Goal: Information Seeking & Learning: Learn about a topic

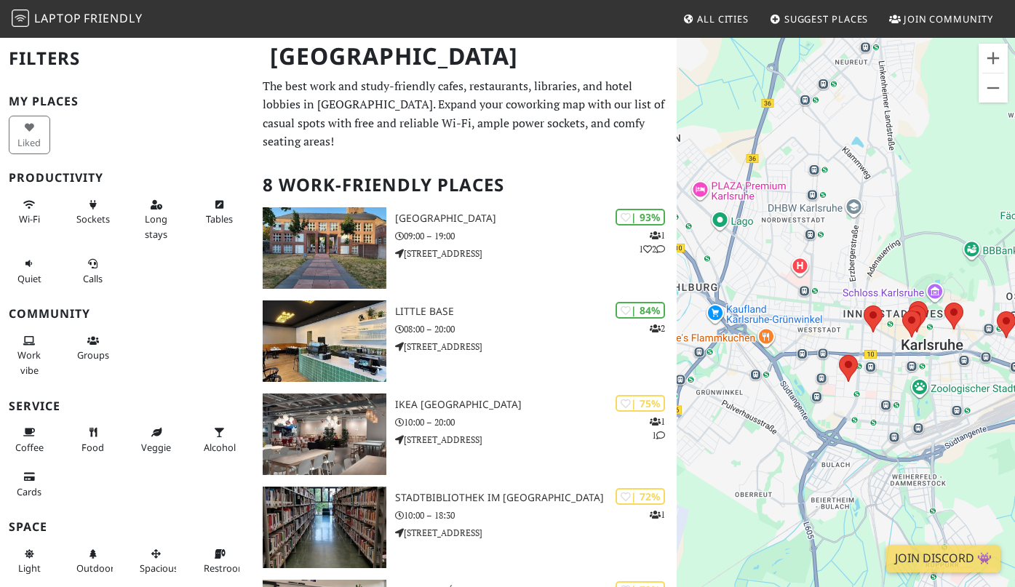
drag, startPoint x: 712, startPoint y: 385, endPoint x: 842, endPoint y: 405, distance: 131.9
click at [838, 410] on div at bounding box center [846, 329] width 338 height 587
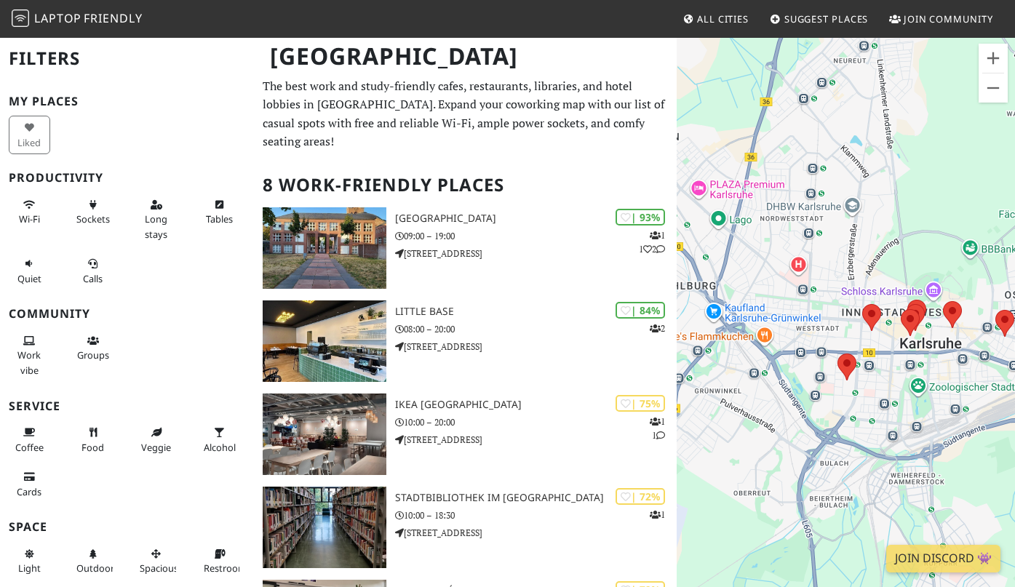
click at [769, 270] on div at bounding box center [846, 329] width 338 height 587
click at [862, 304] on area at bounding box center [862, 304] width 0 height 0
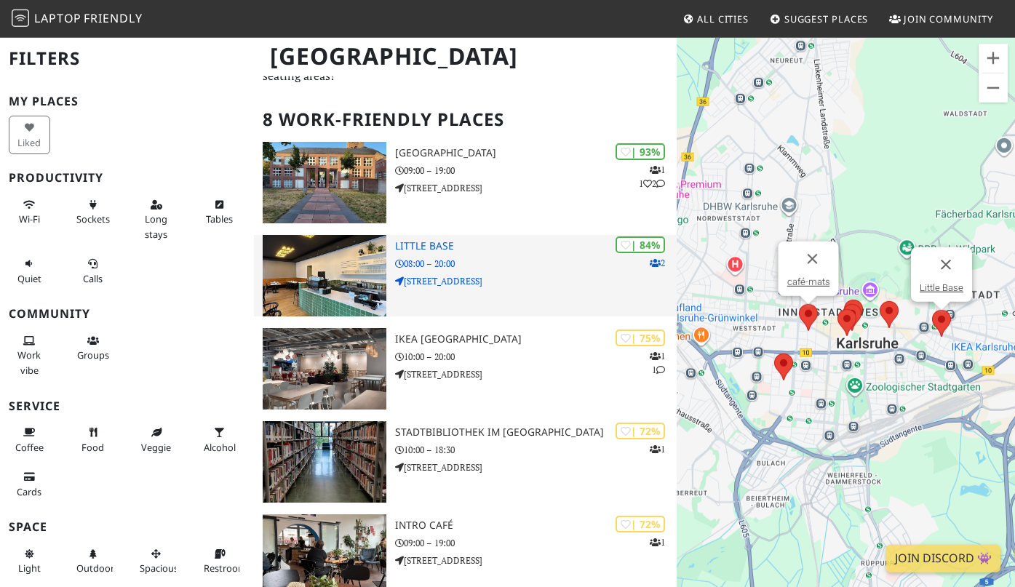
scroll to position [440, 0]
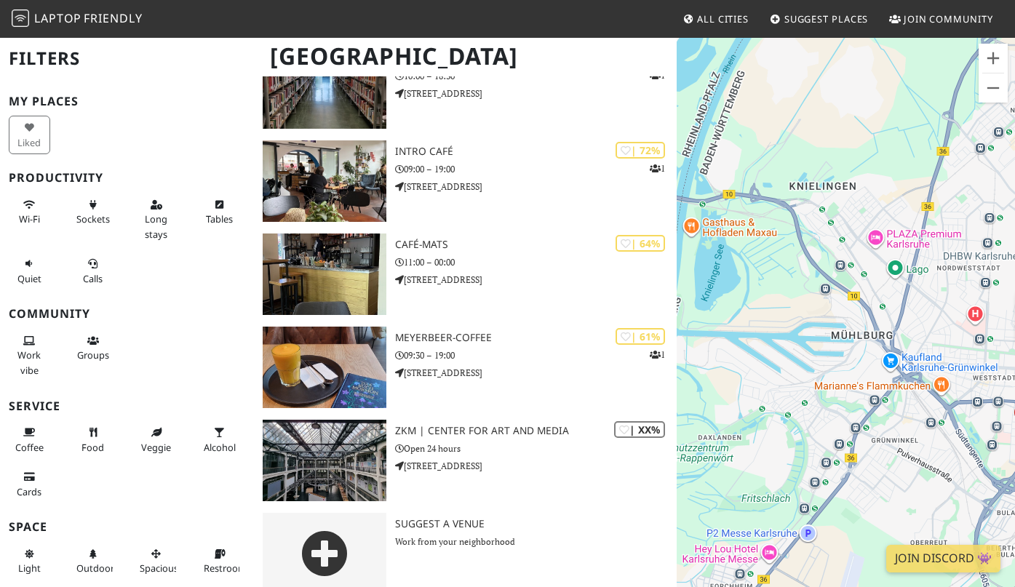
drag, startPoint x: 701, startPoint y: 389, endPoint x: 943, endPoint y: 439, distance: 246.7
click at [943, 440] on div "café-mats" at bounding box center [846, 329] width 338 height 587
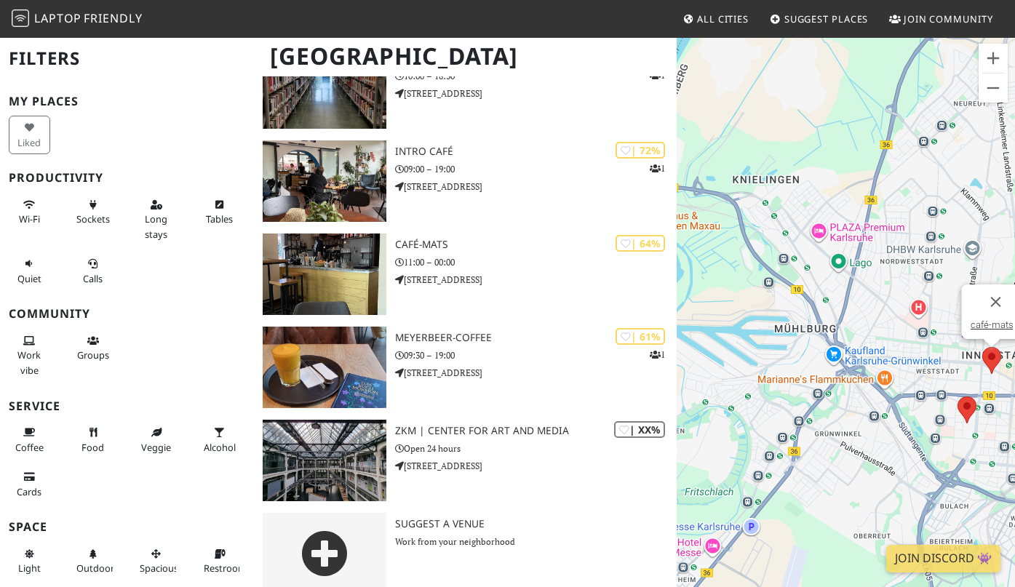
drag, startPoint x: 930, startPoint y: 448, endPoint x: 873, endPoint y: 440, distance: 57.2
click at [874, 441] on div "café-mats" at bounding box center [846, 329] width 338 height 587
click at [36, 222] on span "Wi-Fi" at bounding box center [29, 219] width 21 height 13
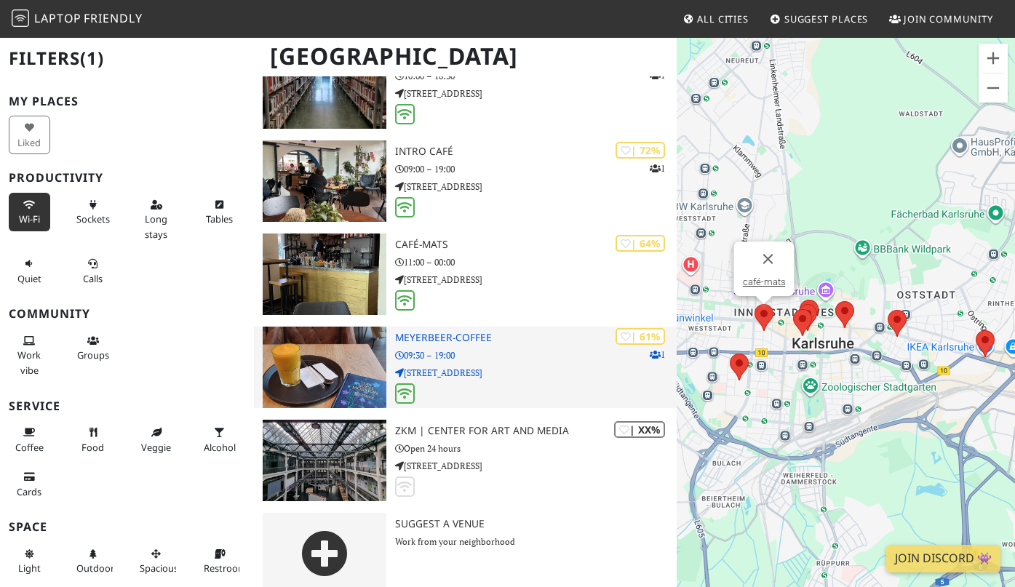
drag, startPoint x: 857, startPoint y: 370, endPoint x: 675, endPoint y: 325, distance: 187.6
click at [677, 325] on div "café-mats" at bounding box center [846, 329] width 338 height 587
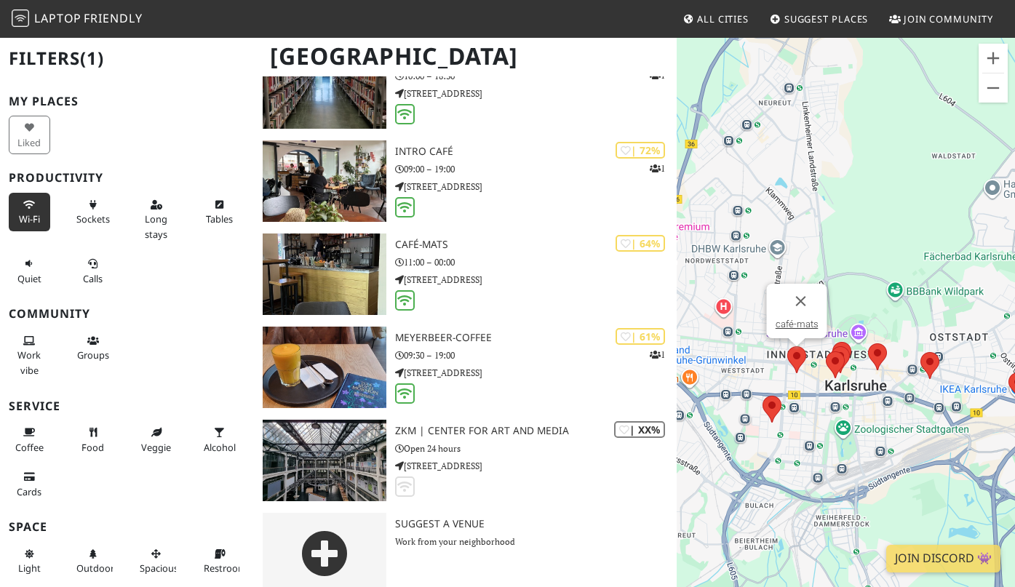
drag, startPoint x: 891, startPoint y: 400, endPoint x: 923, endPoint y: 442, distance: 53.0
click at [923, 442] on div "café-mats" at bounding box center [846, 329] width 338 height 587
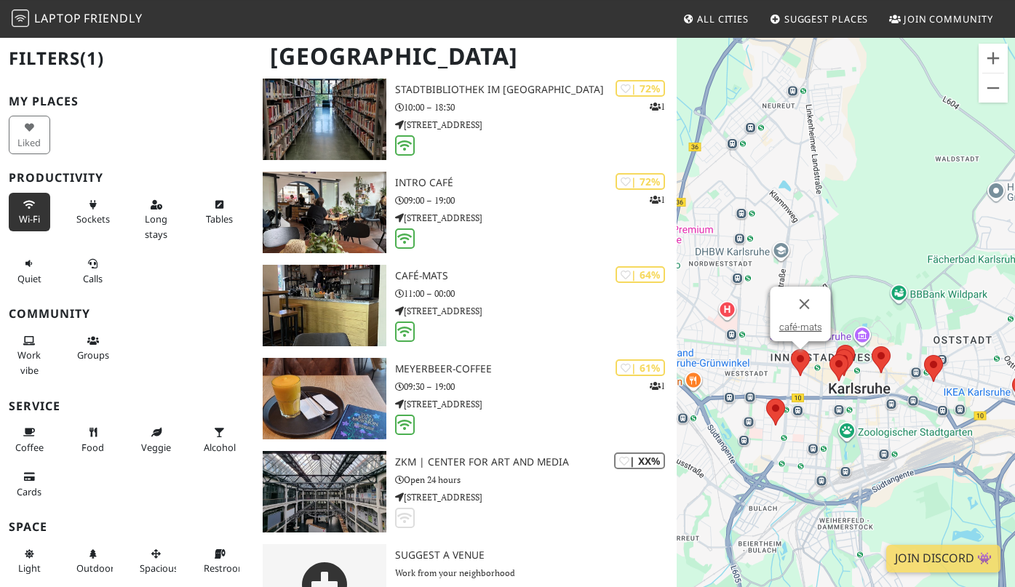
scroll to position [405, 0]
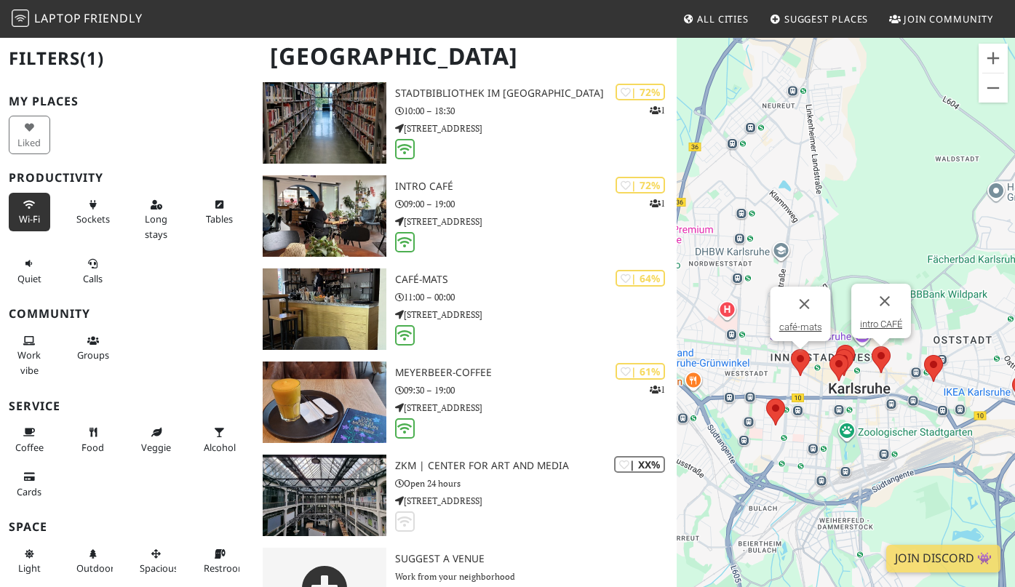
click at [872, 346] on area at bounding box center [872, 346] width 0 height 0
click at [830, 354] on area at bounding box center [830, 354] width 0 height 0
click at [847, 355] on img at bounding box center [839, 367] width 19 height 27
click at [866, 308] on button "Schließen" at bounding box center [865, 309] width 35 height 35
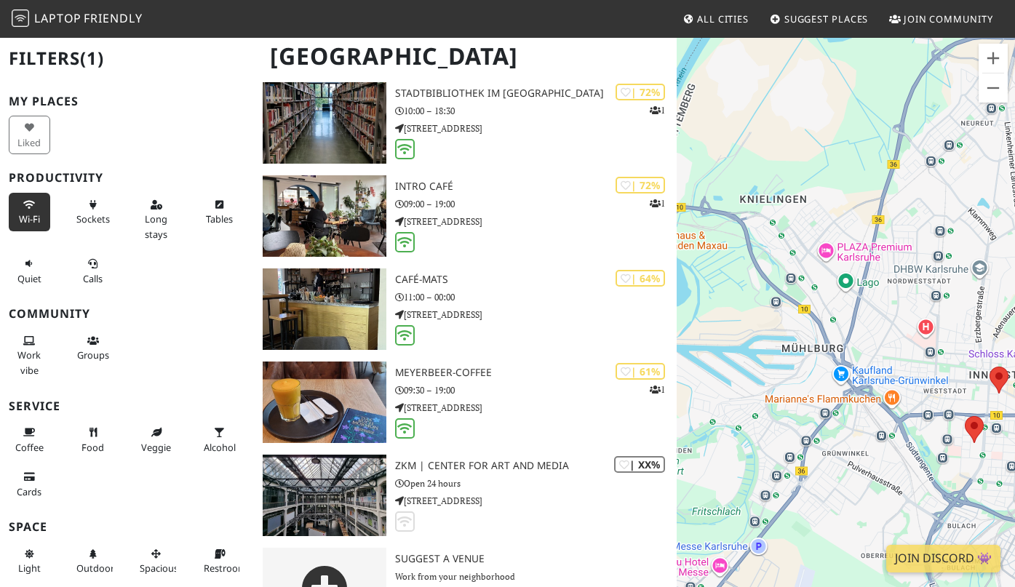
drag, startPoint x: 697, startPoint y: 323, endPoint x: 881, endPoint y: 341, distance: 184.2
click at [881, 341] on div at bounding box center [846, 329] width 338 height 587
drag, startPoint x: 725, startPoint y: 316, endPoint x: 786, endPoint y: 310, distance: 61.4
click at [763, 310] on div at bounding box center [846, 329] width 338 height 587
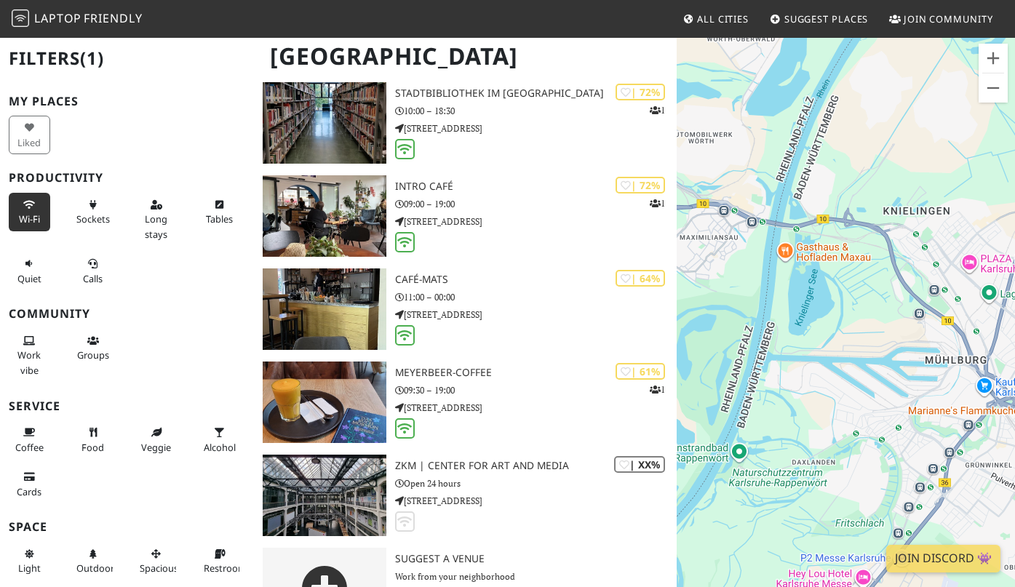
drag, startPoint x: 793, startPoint y: 305, endPoint x: 831, endPoint y: 336, distance: 49.2
click at [831, 336] on div at bounding box center [846, 329] width 338 height 587
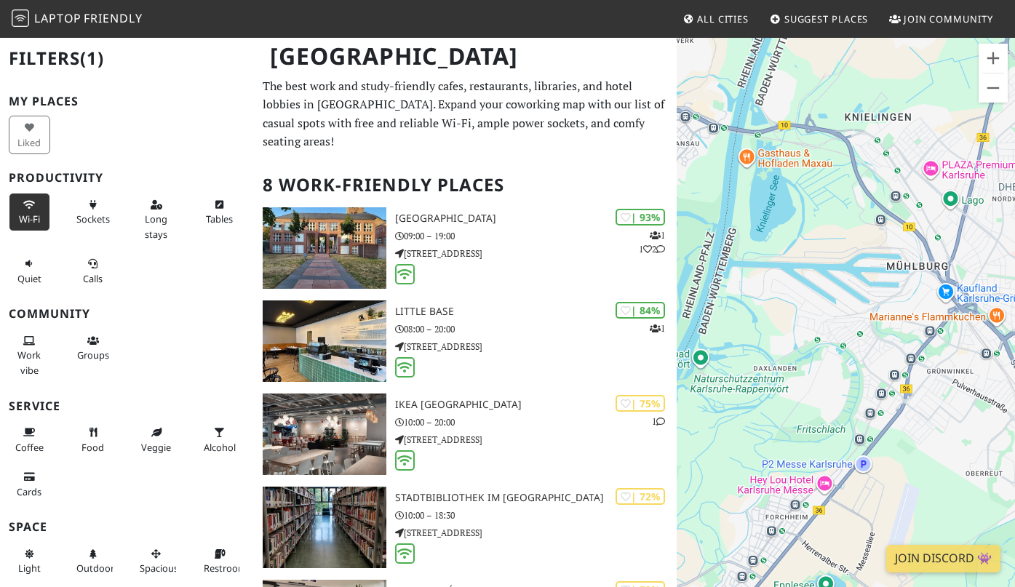
drag, startPoint x: 723, startPoint y: 390, endPoint x: 1079, endPoint y: 396, distance: 356.0
click at [1015, 396] on div at bounding box center [846, 329] width 338 height 587
click at [871, 345] on div at bounding box center [846, 329] width 338 height 587
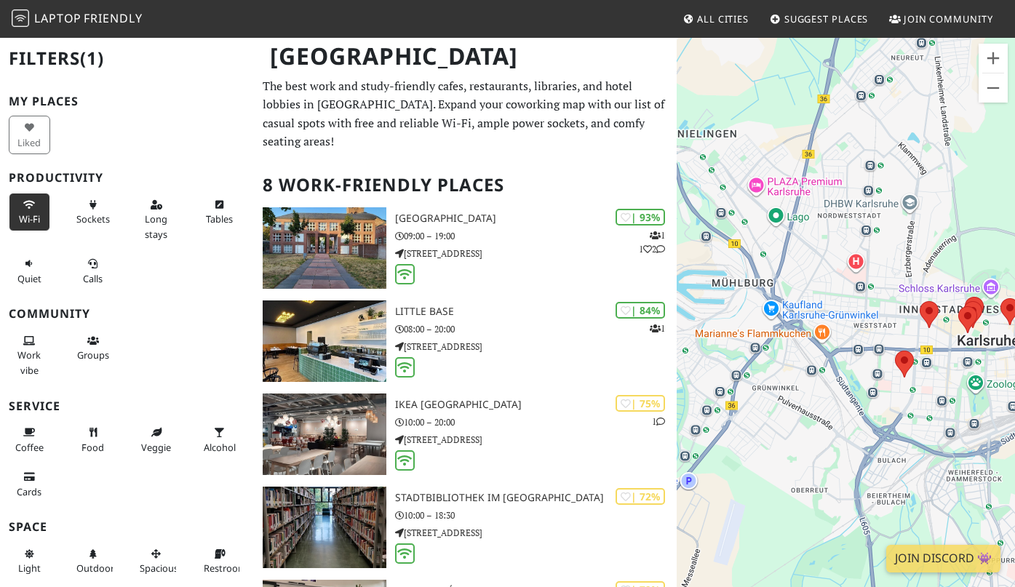
drag, startPoint x: 829, startPoint y: 368, endPoint x: 744, endPoint y: 370, distance: 85.2
click at [739, 370] on div at bounding box center [846, 329] width 338 height 587
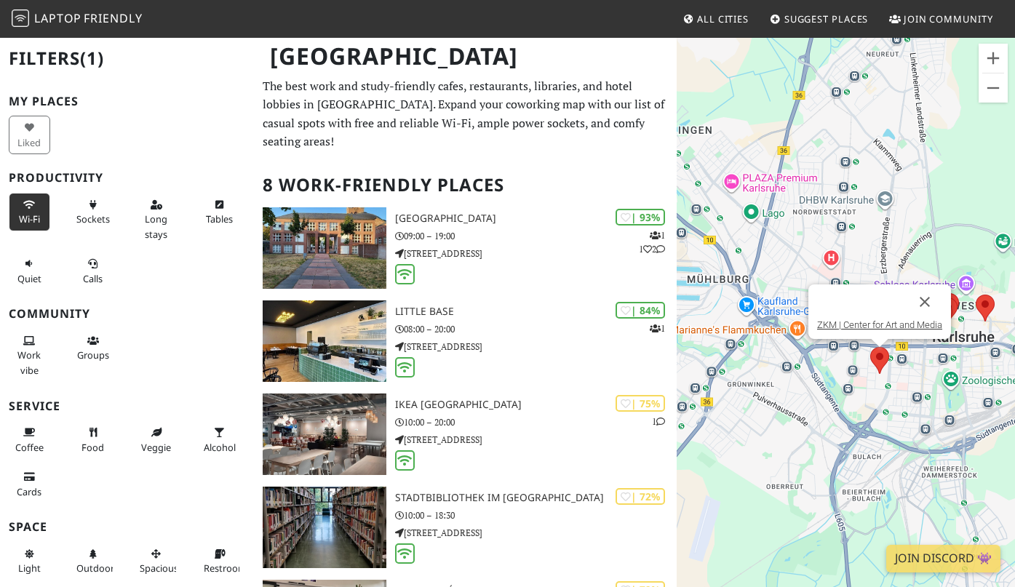
click at [870, 347] on area at bounding box center [870, 347] width 0 height 0
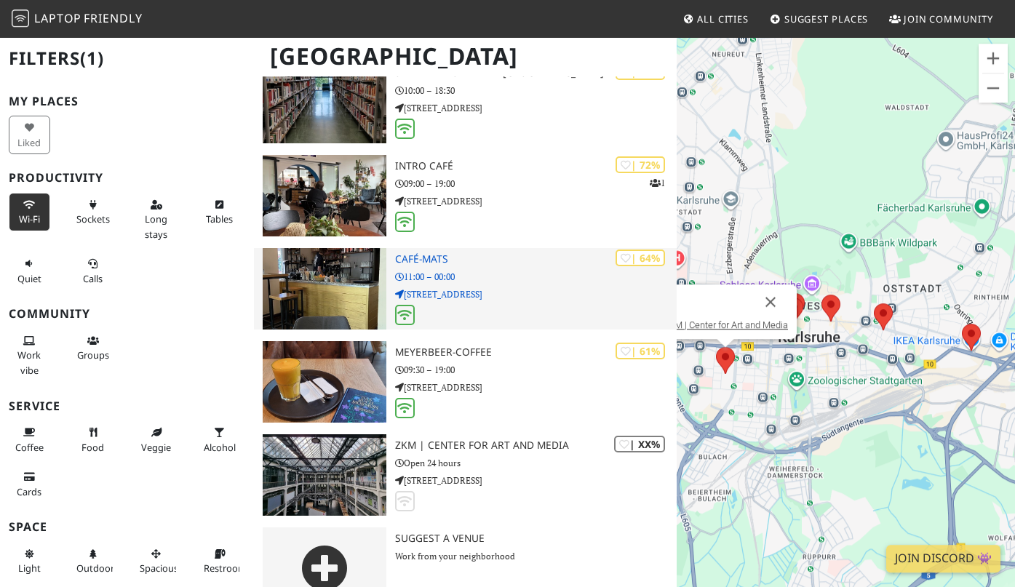
scroll to position [440, 0]
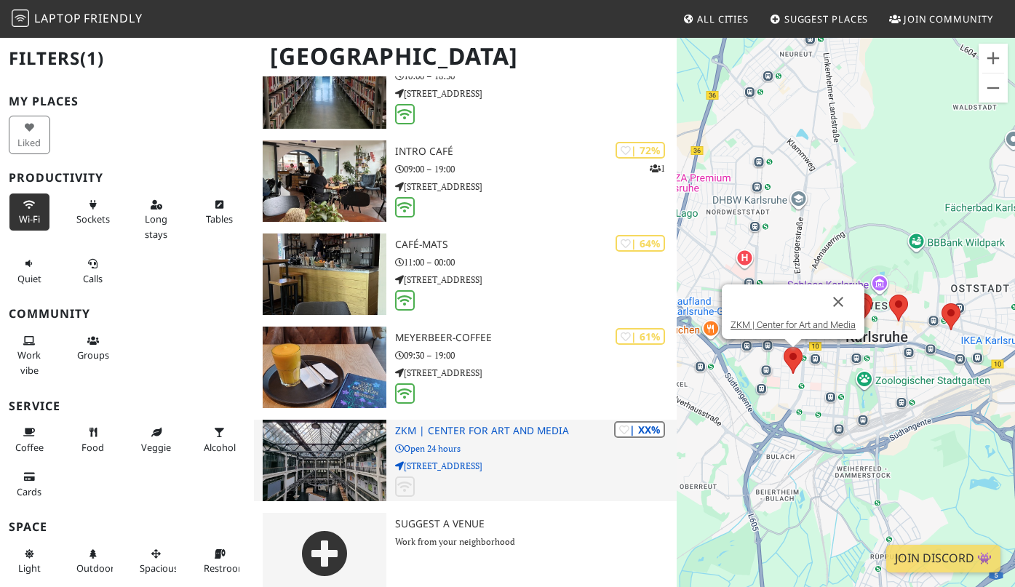
click at [503, 439] on div "| XX% ZKM | Center for Art and Media Open 24 hours Lorenzstraße 19" at bounding box center [536, 461] width 282 height 82
